Goal: Task Accomplishment & Management: Use online tool/utility

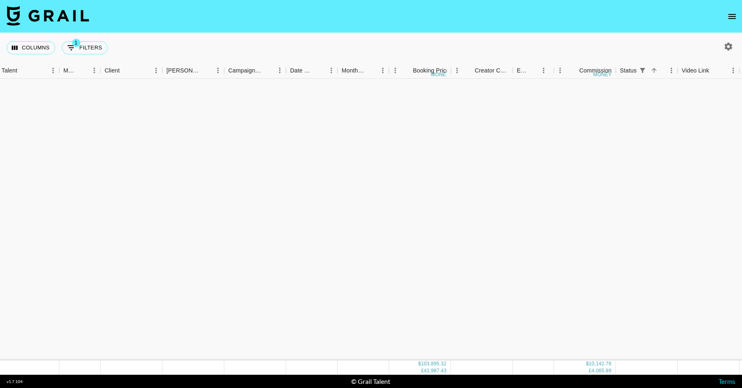
scroll to position [1134, 277]
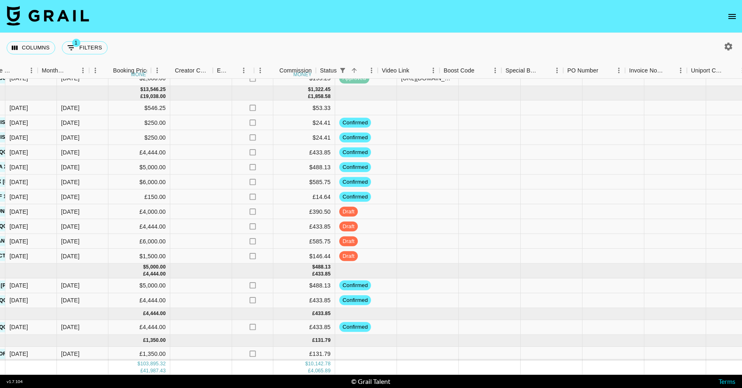
scroll to position [1134, 652]
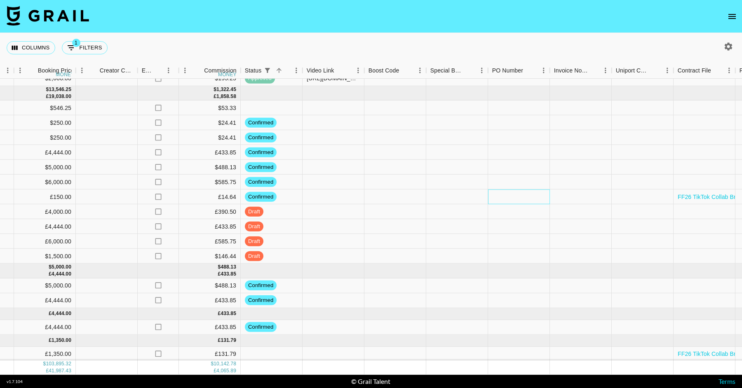
click at [505, 196] on div at bounding box center [519, 197] width 62 height 15
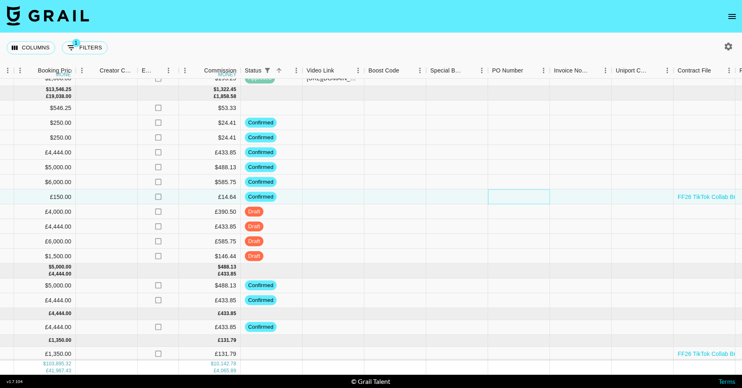
click at [505, 196] on div at bounding box center [519, 197] width 62 height 15
type input "01772"
click at [544, 174] on div at bounding box center [519, 167] width 62 height 15
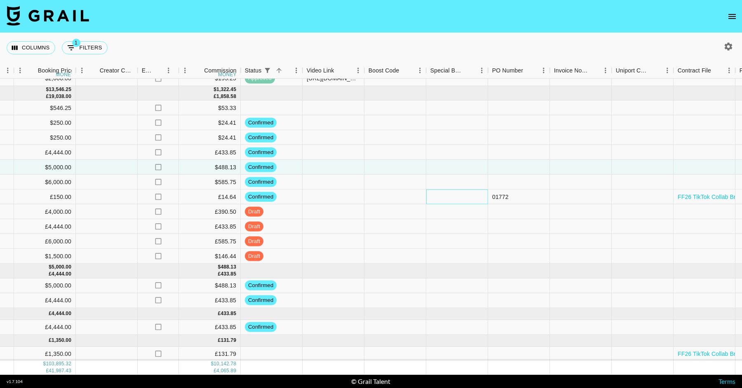
click at [438, 196] on div at bounding box center [457, 197] width 62 height 15
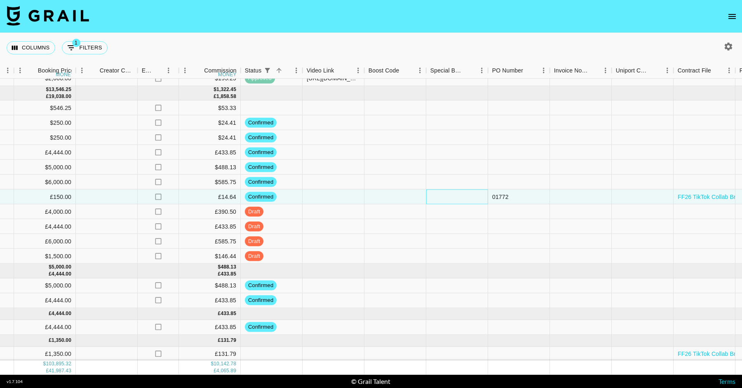
click at [438, 196] on div at bounding box center [457, 197] width 62 height 15
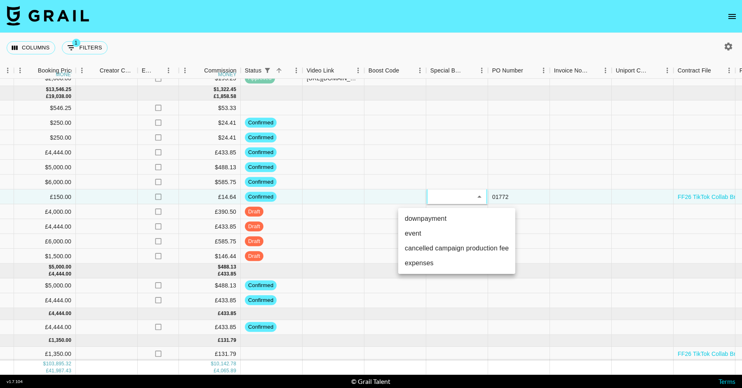
click at [442, 216] on li "downpayment" at bounding box center [456, 219] width 117 height 15
type input "downpayment"
click at [544, 200] on div "01772" at bounding box center [519, 197] width 62 height 15
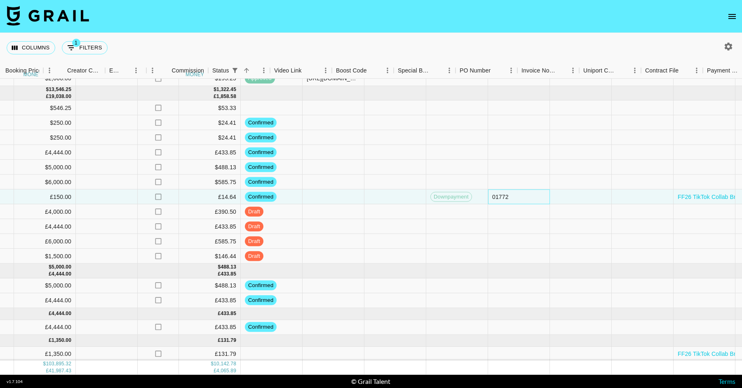
scroll to position [1134, 864]
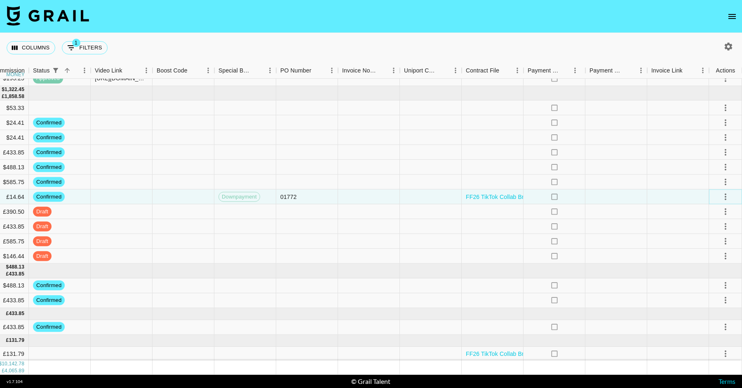
click at [727, 200] on icon "select merge strategy" at bounding box center [726, 197] width 10 height 10
click at [722, 271] on li "Approve" at bounding box center [716, 273] width 54 height 15
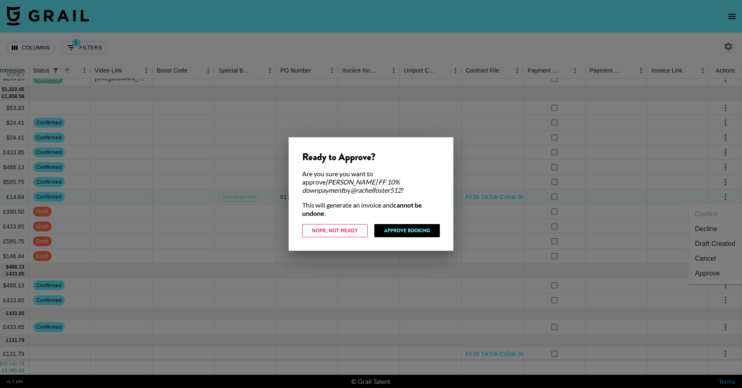
click at [405, 235] on div "Ready to Approve? Are you sure you want to approve [PERSON_NAME] FF 10% downpay…" at bounding box center [371, 194] width 165 height 114
click at [402, 232] on button "Approve Booking" at bounding box center [407, 230] width 66 height 13
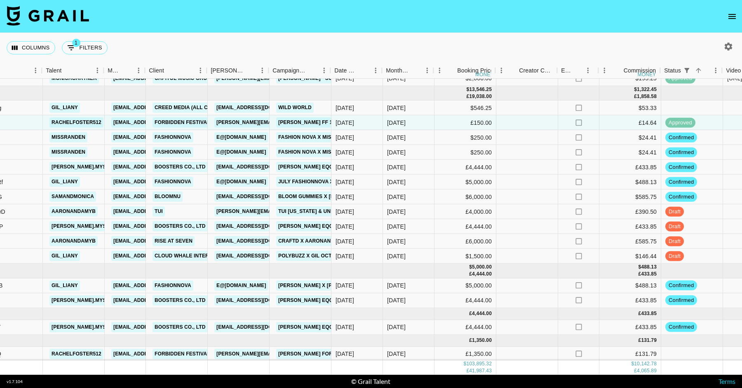
scroll to position [1134, 232]
